Goal: Obtain resource: Obtain resource

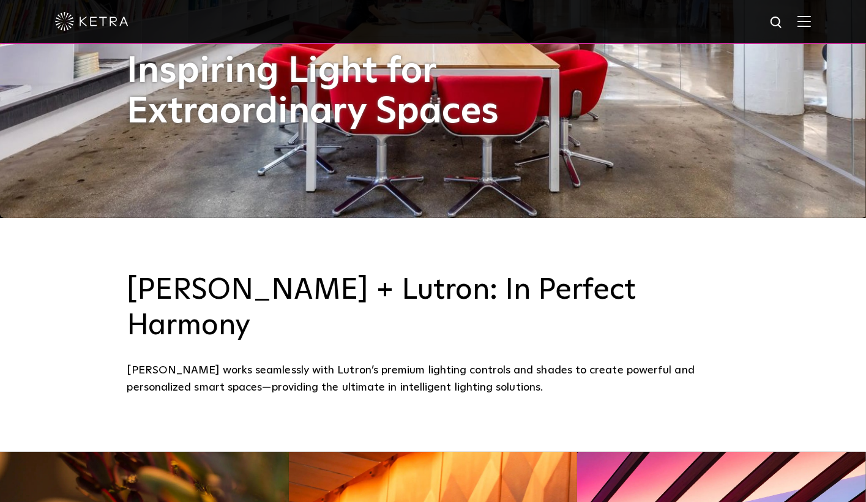
scroll to position [257, 0]
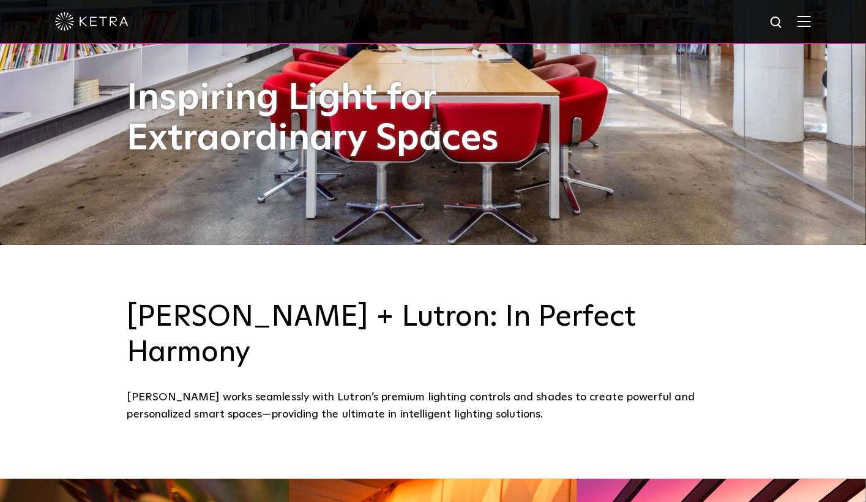
click at [811, 22] on img at bounding box center [804, 21] width 13 height 12
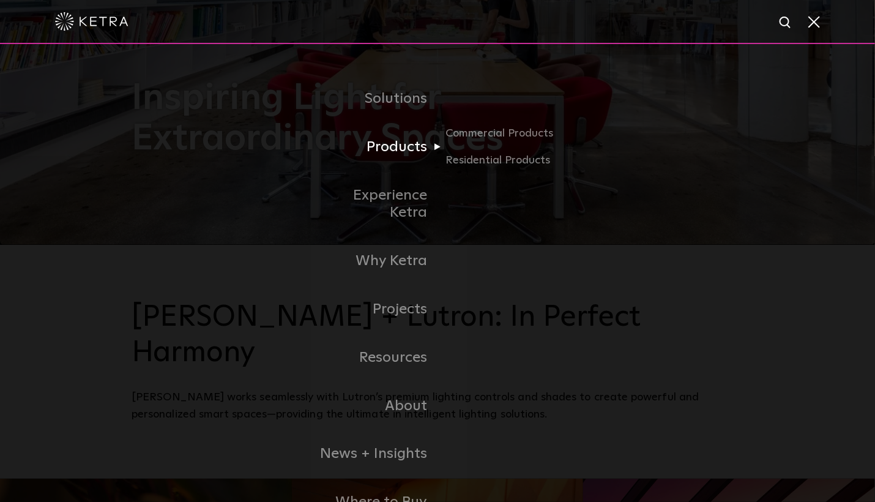
click at [432, 148] on link "Products" at bounding box center [374, 147] width 125 height 48
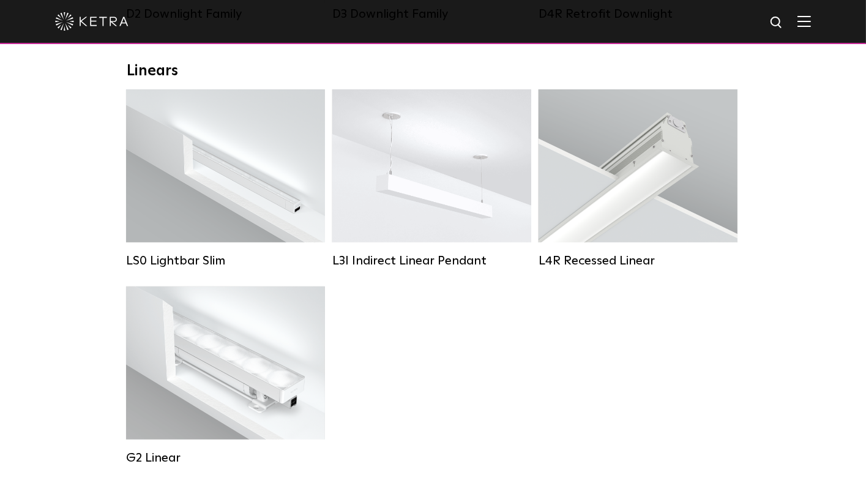
scroll to position [428, 0]
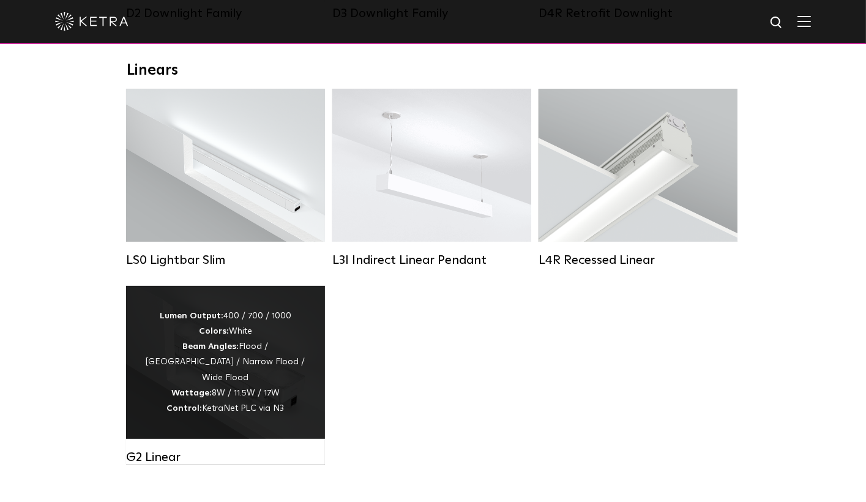
click at [283, 396] on div "Lumen Output: 400 / 700 / 1000 Colors: White Beam Angles: Flood / Graze / Narro…" at bounding box center [225, 362] width 162 height 108
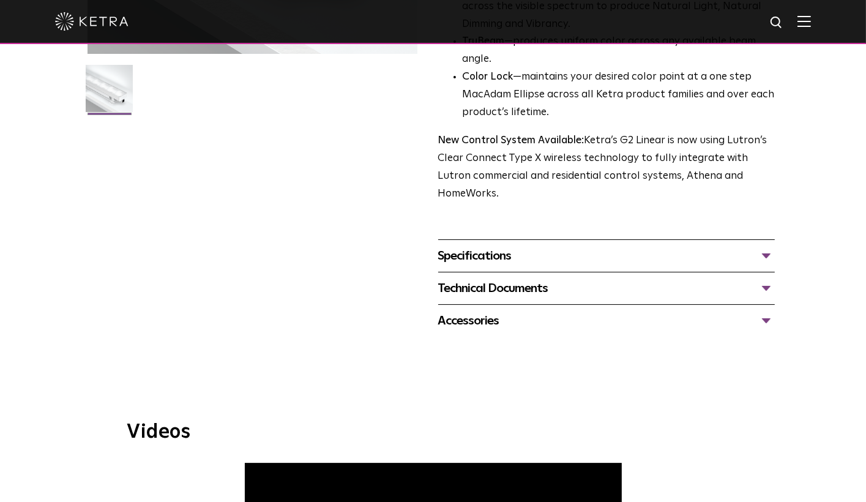
scroll to position [367, 0]
click at [489, 310] on div "Accessories" at bounding box center [606, 320] width 337 height 20
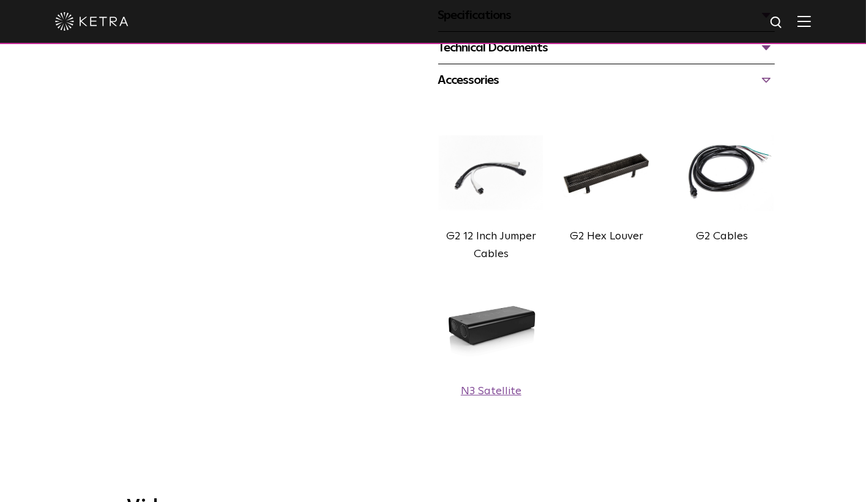
scroll to position [607, 0]
click at [492, 318] on img at bounding box center [491, 327] width 107 height 104
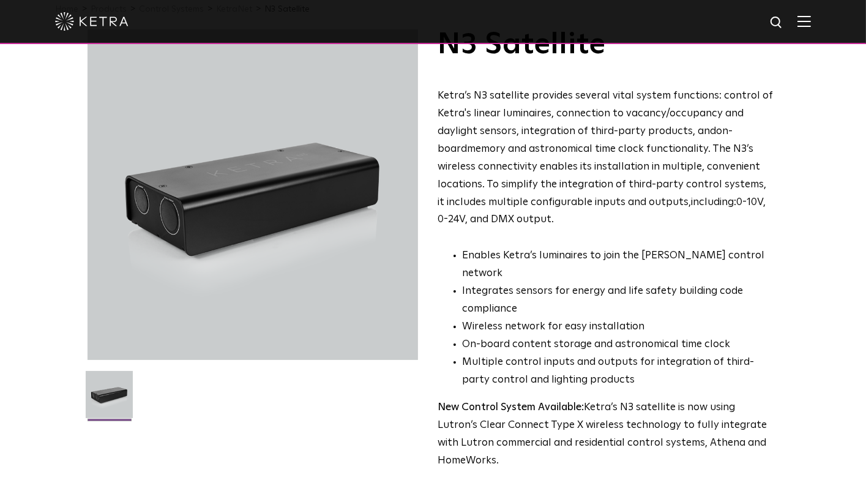
scroll to position [61, 0]
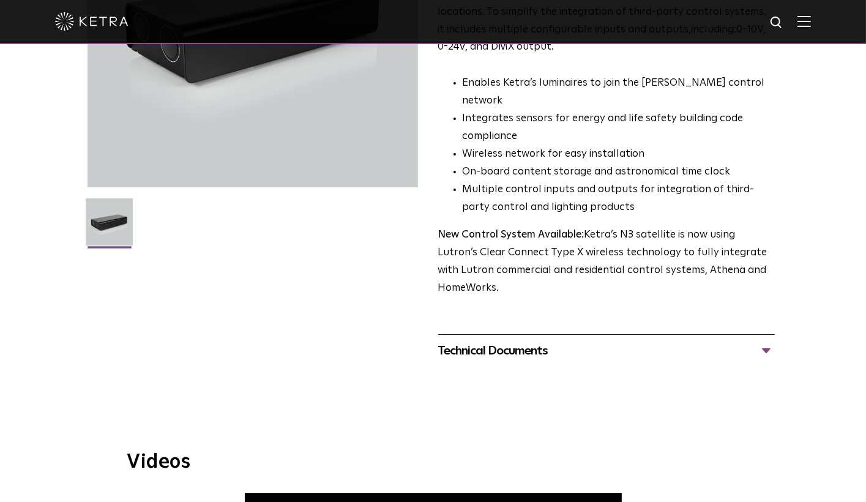
click at [504, 343] on div "Technical Documents N3 Specification Sheet N3 Installation Guide N3 One Line Di…" at bounding box center [606, 350] width 337 height 32
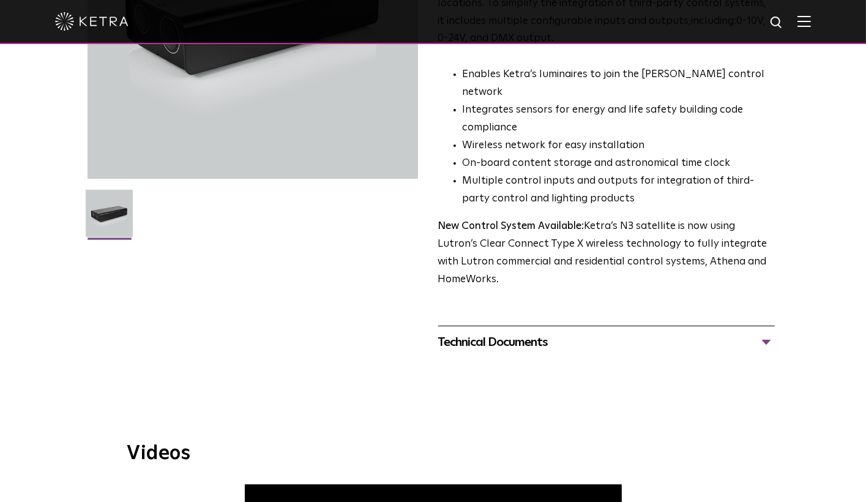
click at [510, 332] on div "Technical Documents" at bounding box center [606, 342] width 337 height 20
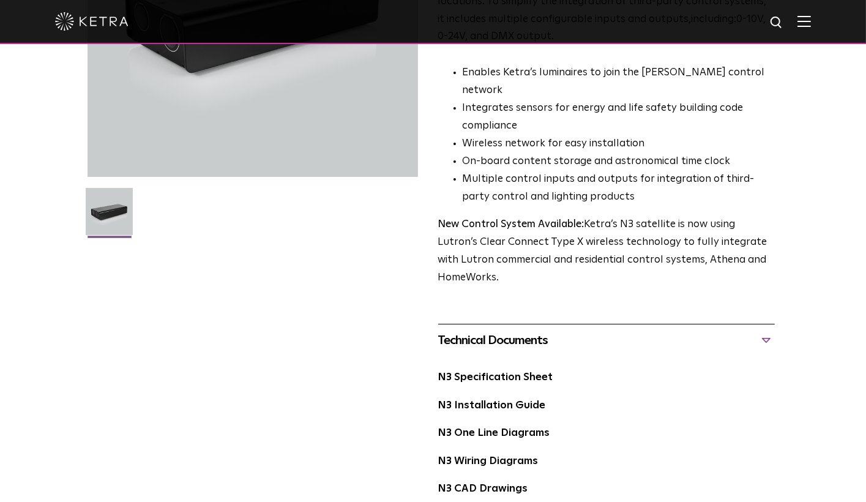
scroll to position [244, 0]
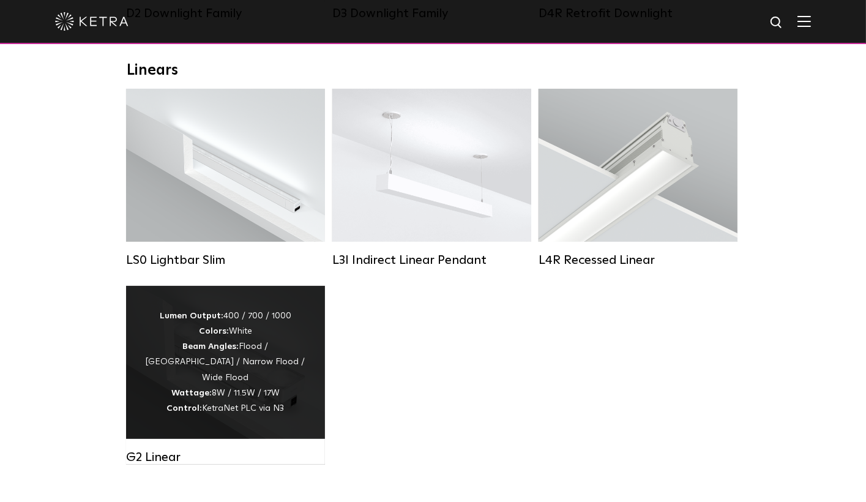
click at [220, 359] on div "Lumen Output: 400 / 700 / 1000 Colors: White Beam Angles: Flood / Graze / Narro…" at bounding box center [225, 362] width 162 height 108
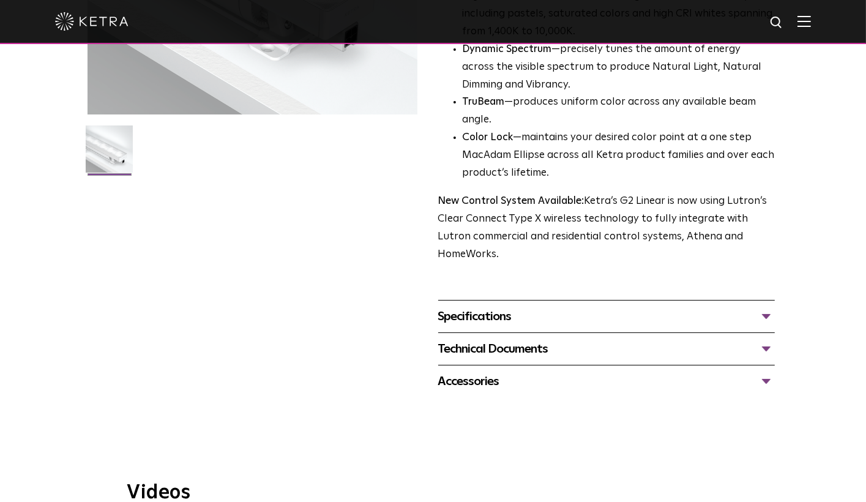
click at [500, 339] on div "Technical Documents" at bounding box center [606, 349] width 337 height 20
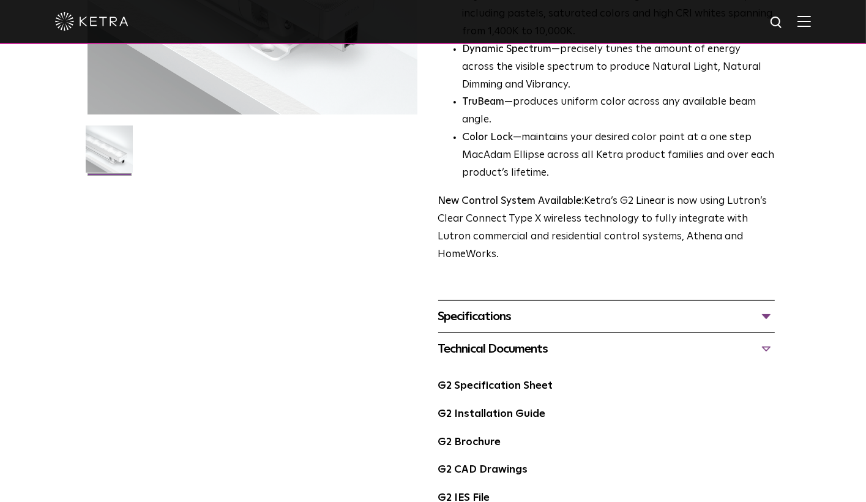
scroll to position [306, 0]
click at [489, 408] on link "G2 Installation Guide" at bounding box center [492, 413] width 108 height 10
